Goal: Check status

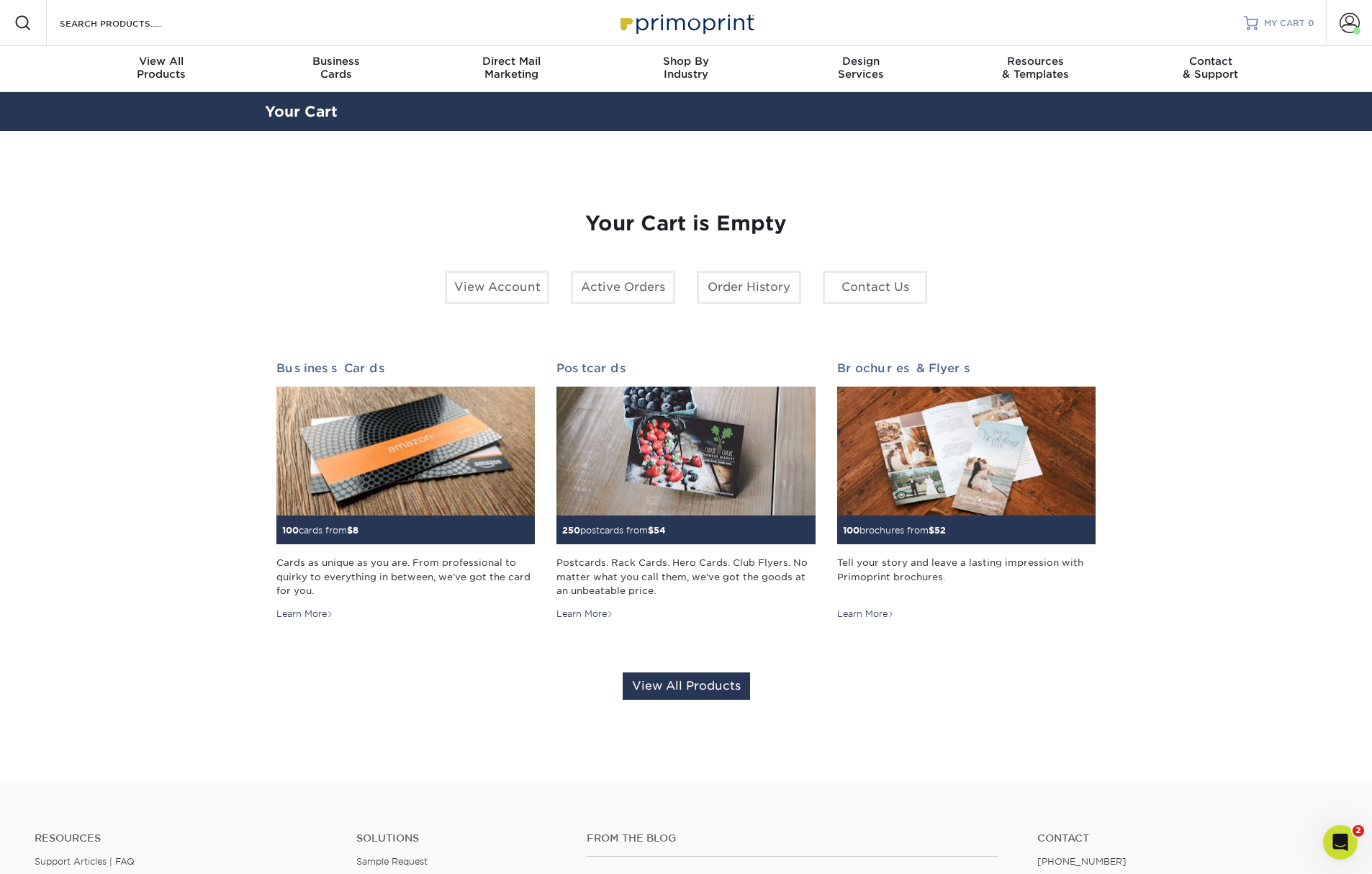
click at [1251, 25] on div at bounding box center [1250, 22] width 14 height 14
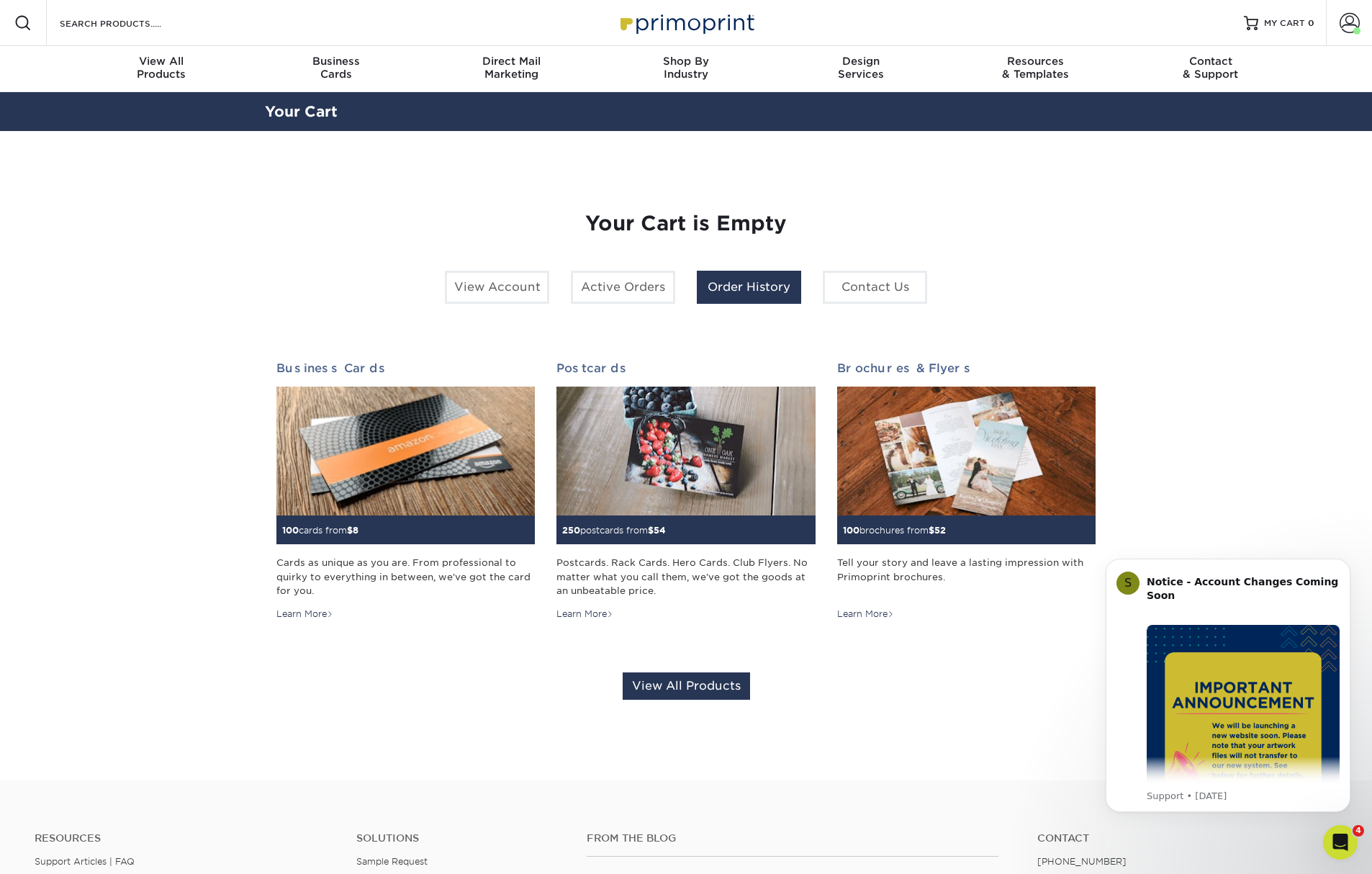
click at [751, 294] on link "Order History" at bounding box center [749, 287] width 105 height 33
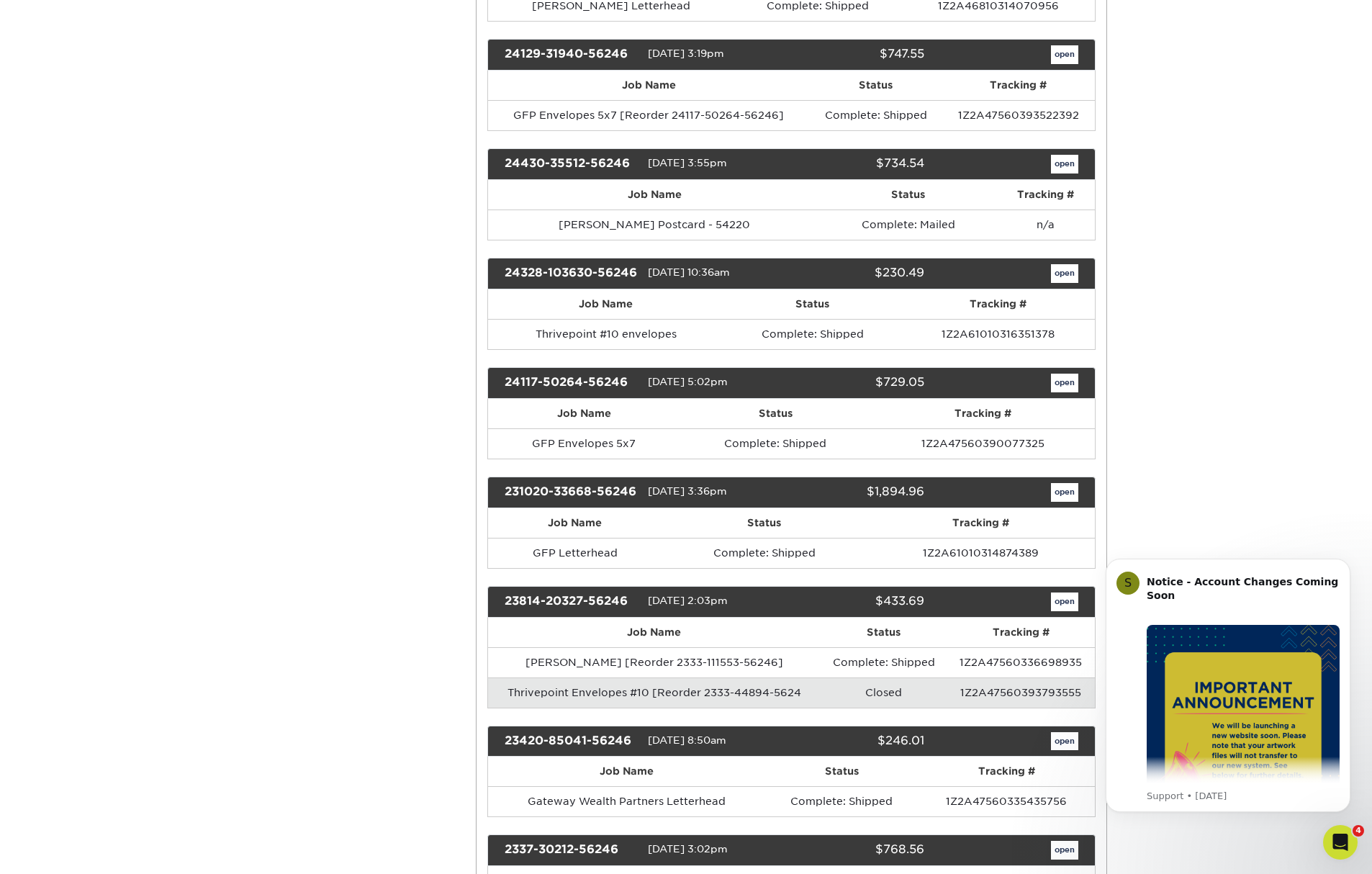
scroll to position [1584, 0]
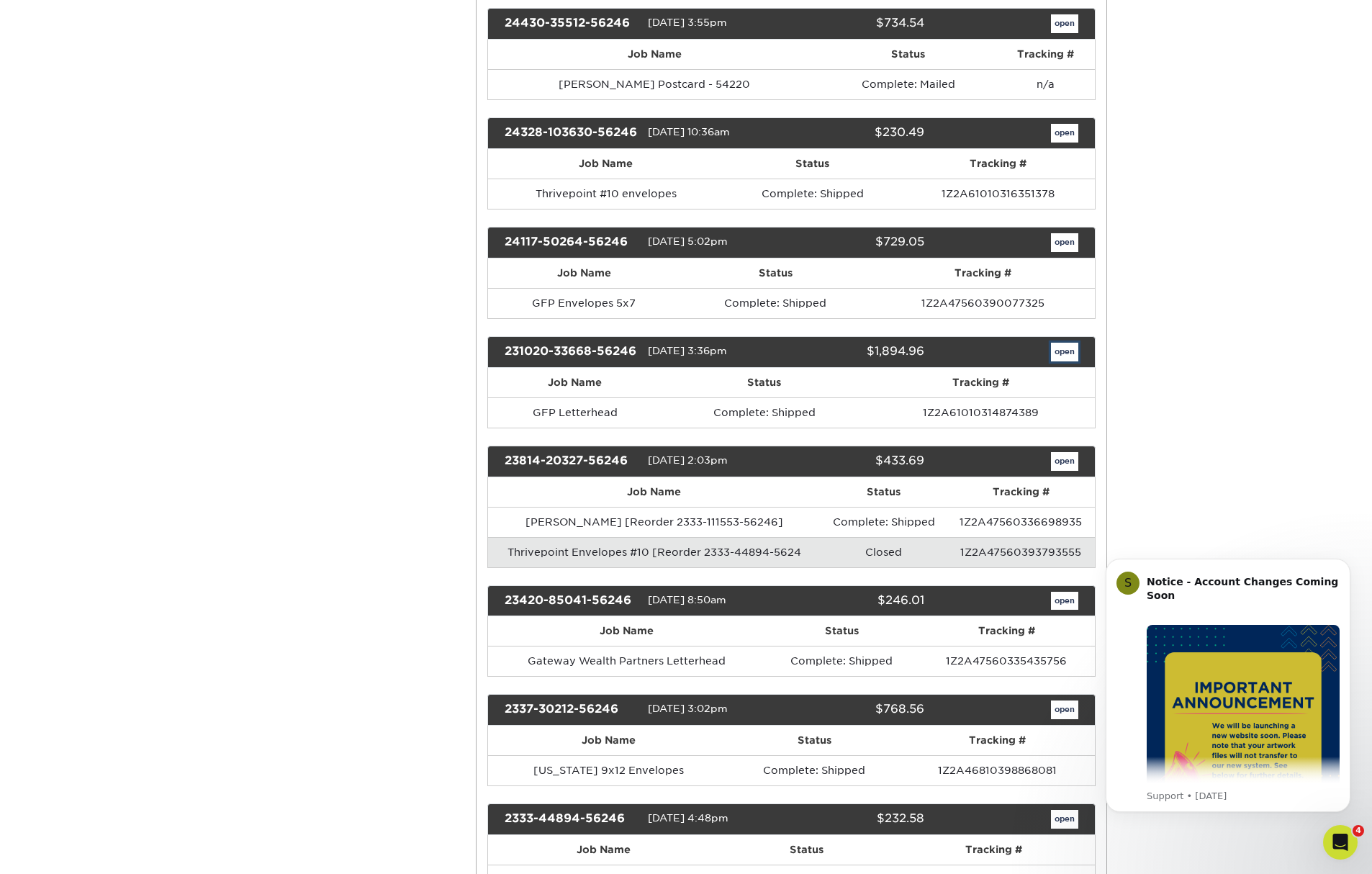
click at [1050, 361] on link "open" at bounding box center [1064, 351] width 28 height 19
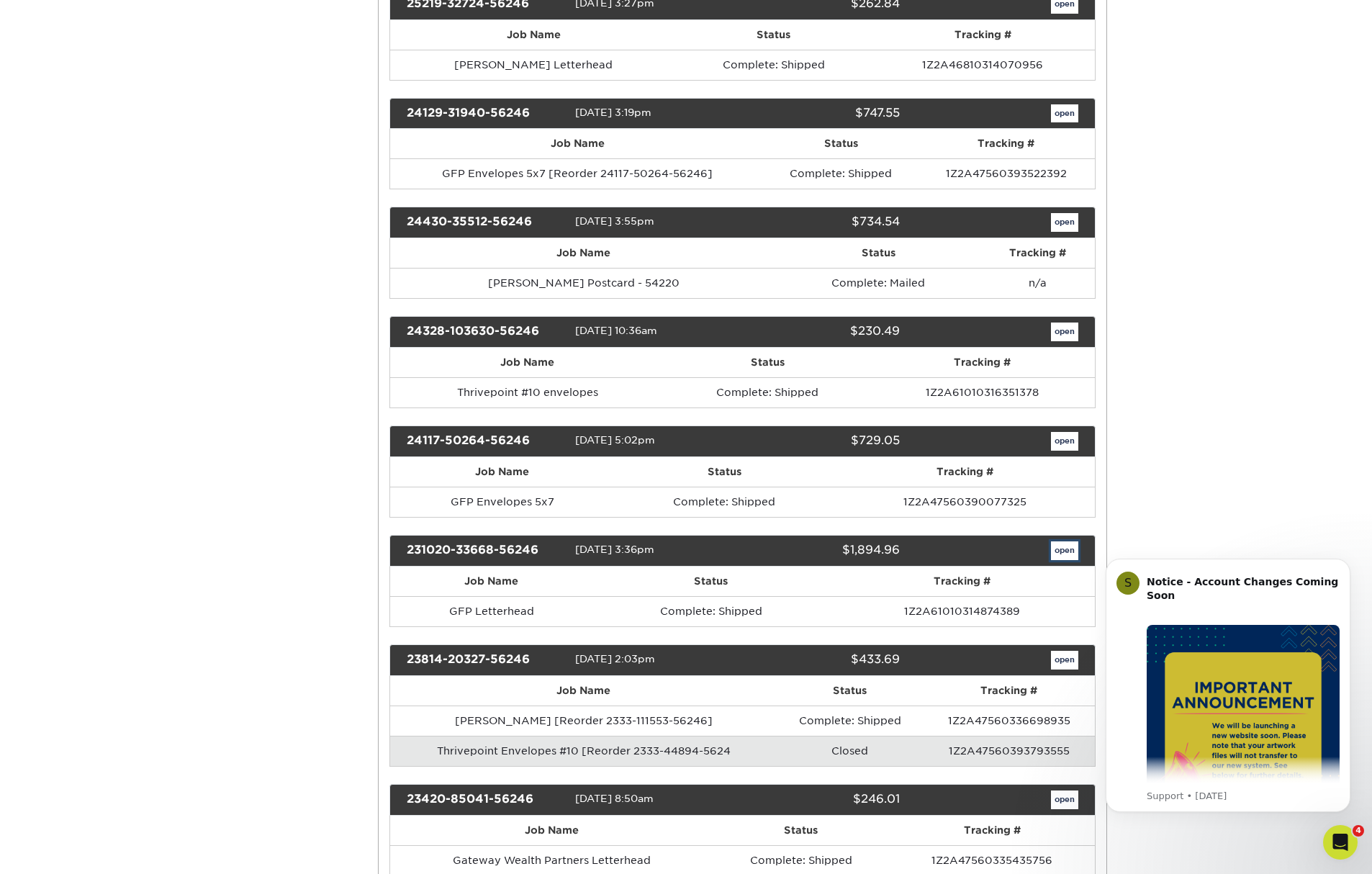
scroll to position [0, 0]
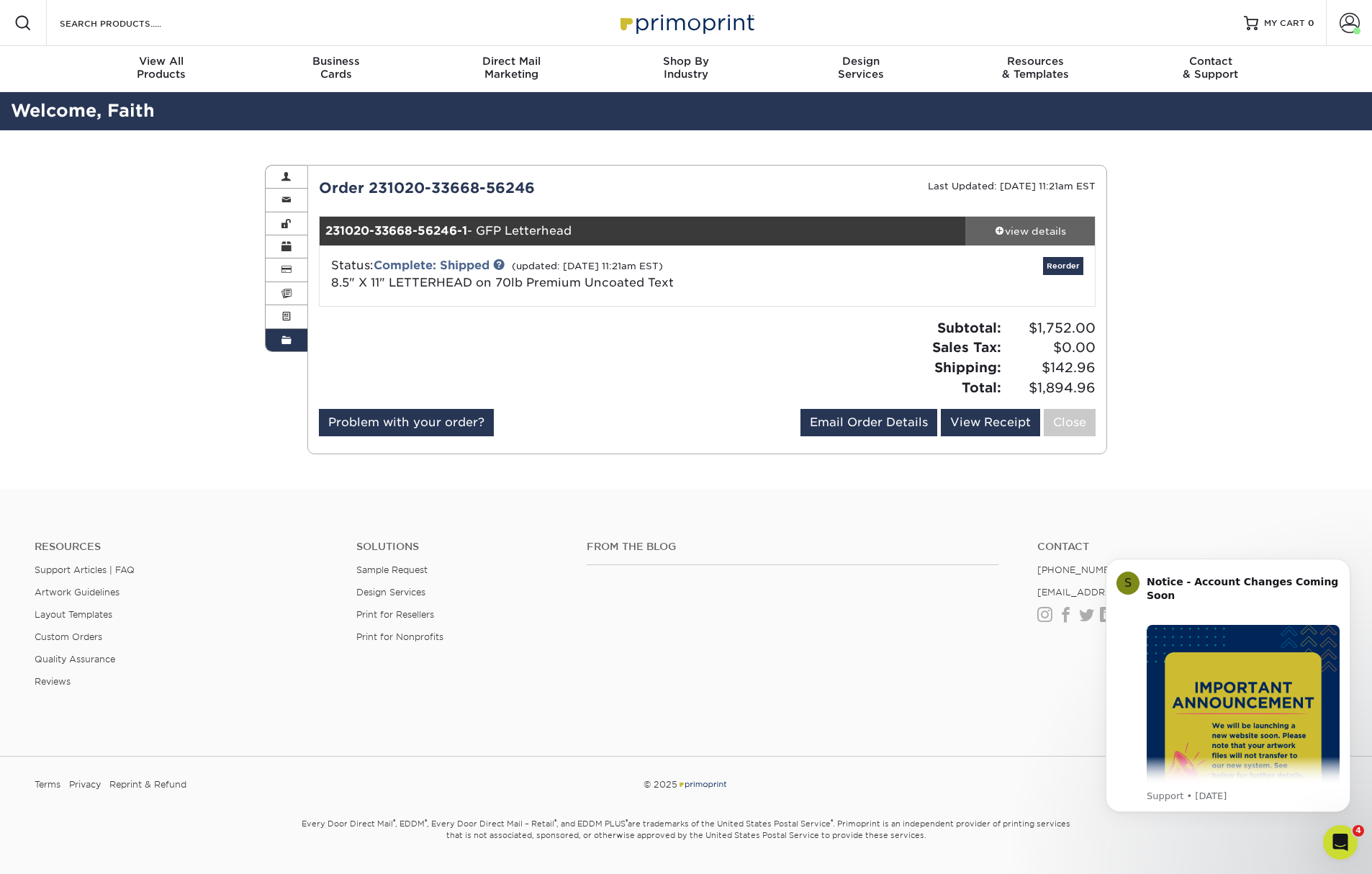
click at [1042, 236] on div "view details" at bounding box center [1030, 230] width 129 height 14
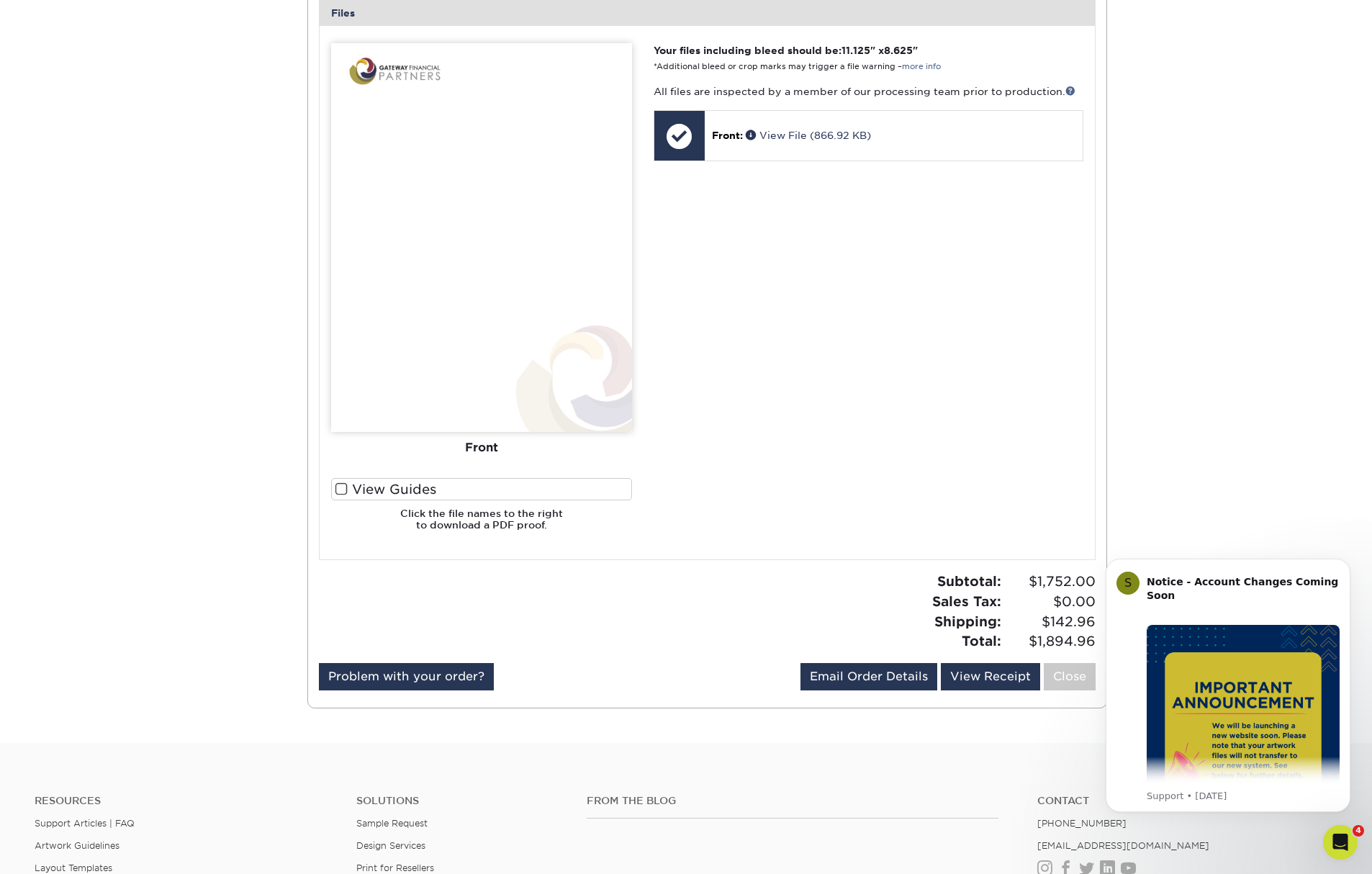
scroll to position [720, 0]
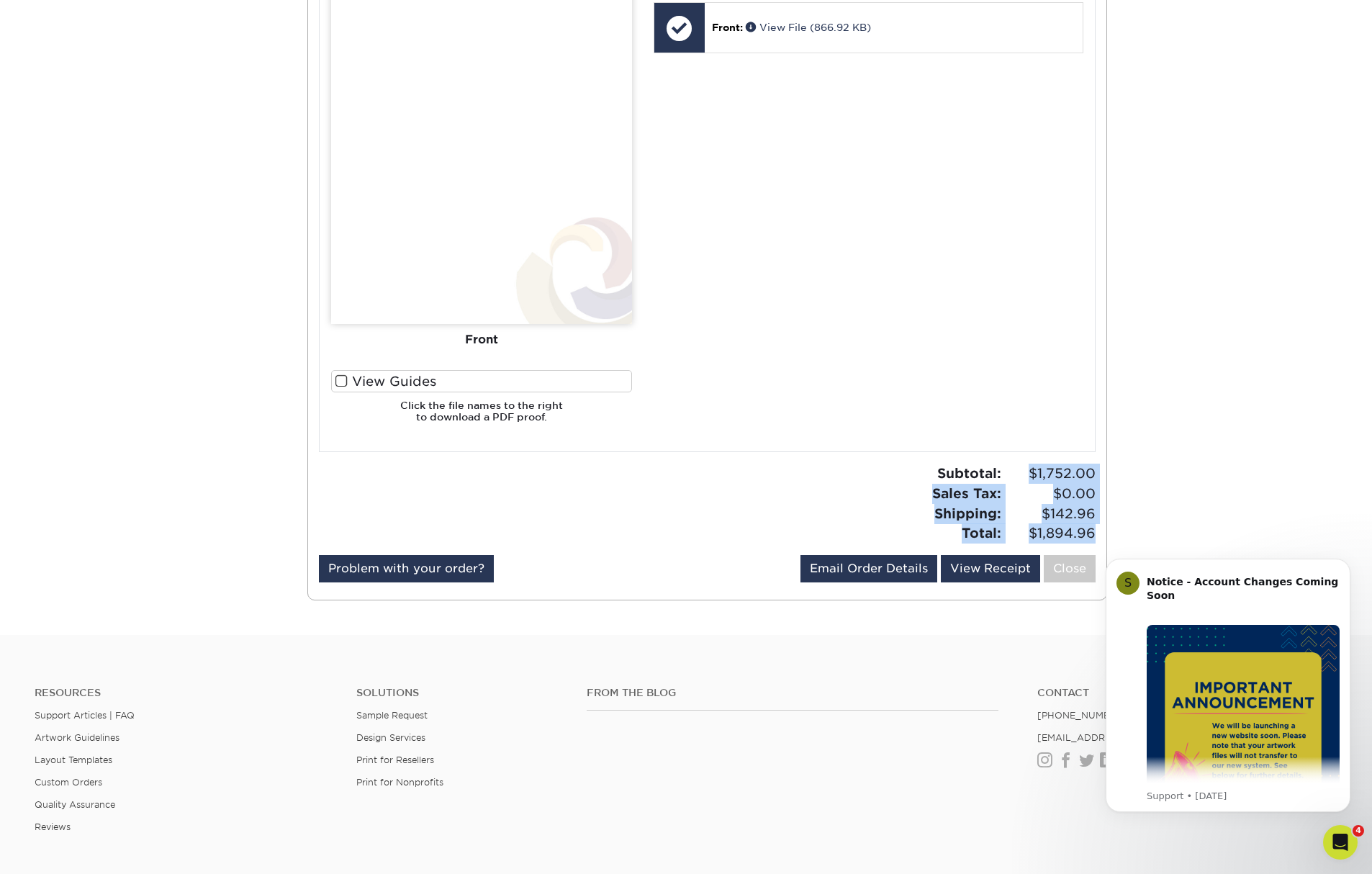
drag, startPoint x: 1099, startPoint y: 529, endPoint x: 1023, endPoint y: 465, distance: 99.4
click at [1023, 465] on div "Subtotal: $1,752.00 Sales Tax: $0.00 Shipping: $142.96 Total: $1,894.96" at bounding box center [906, 503] width 399 height 79
